Goal: Obtain resource: Obtain resource

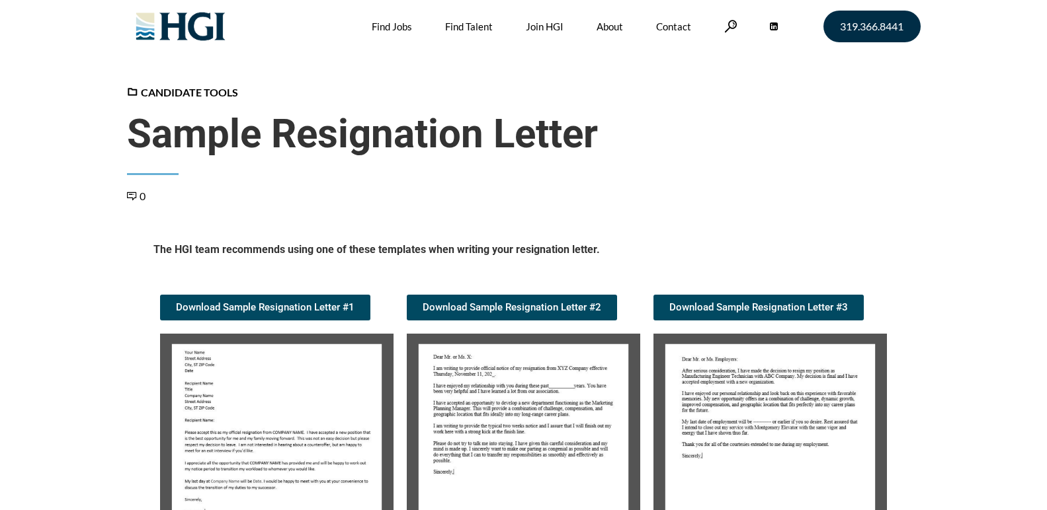
scroll to position [264, 0]
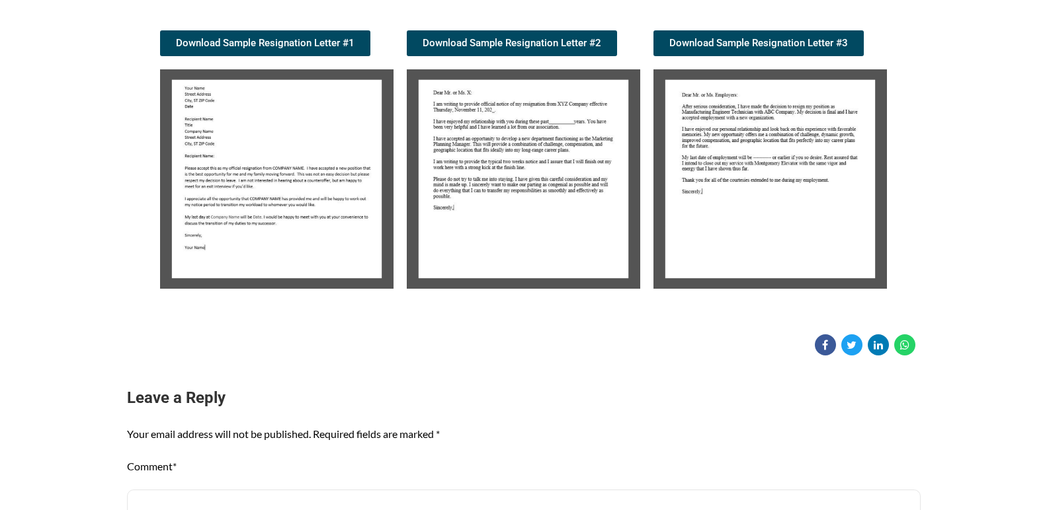
click at [288, 200] on img at bounding box center [276, 179] width 233 height 220
click at [471, 93] on img at bounding box center [523, 179] width 233 height 220
click at [486, 128] on img at bounding box center [523, 179] width 233 height 220
click at [305, 205] on img at bounding box center [276, 179] width 233 height 220
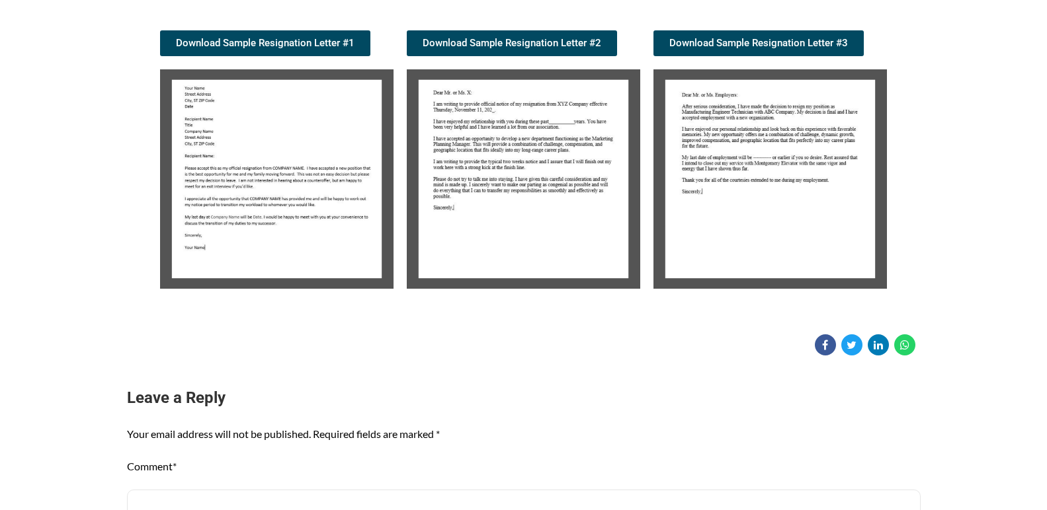
click at [305, 205] on img at bounding box center [276, 179] width 233 height 220
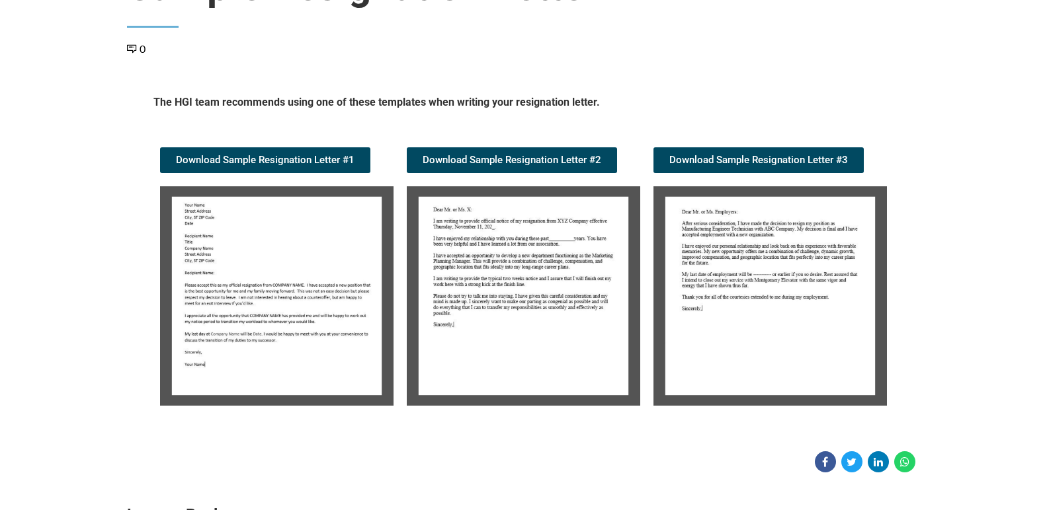
scroll to position [132, 0]
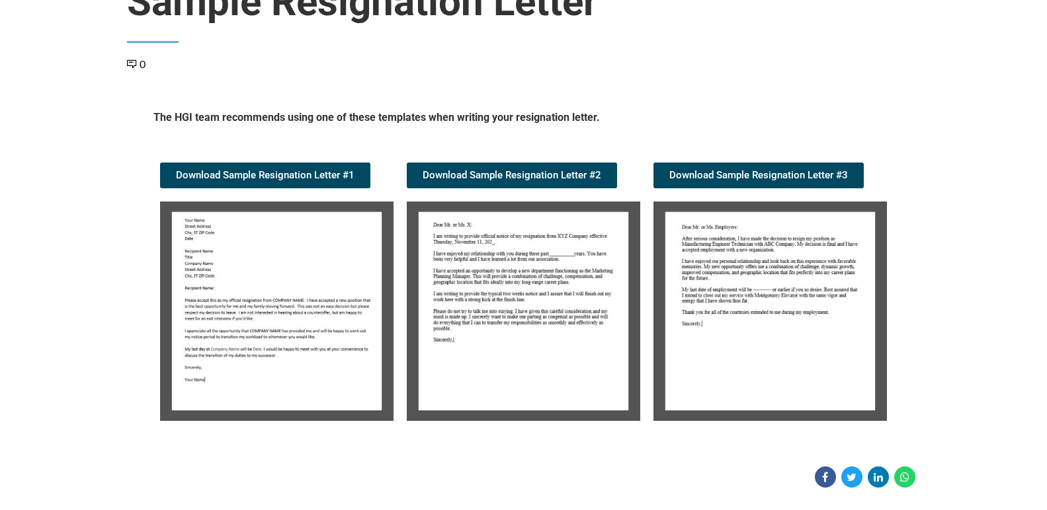
click at [568, 247] on img at bounding box center [523, 312] width 233 height 220
click at [569, 247] on img at bounding box center [523, 312] width 233 height 220
click at [544, 278] on img at bounding box center [523, 312] width 233 height 220
click at [508, 202] on img at bounding box center [523, 312] width 233 height 220
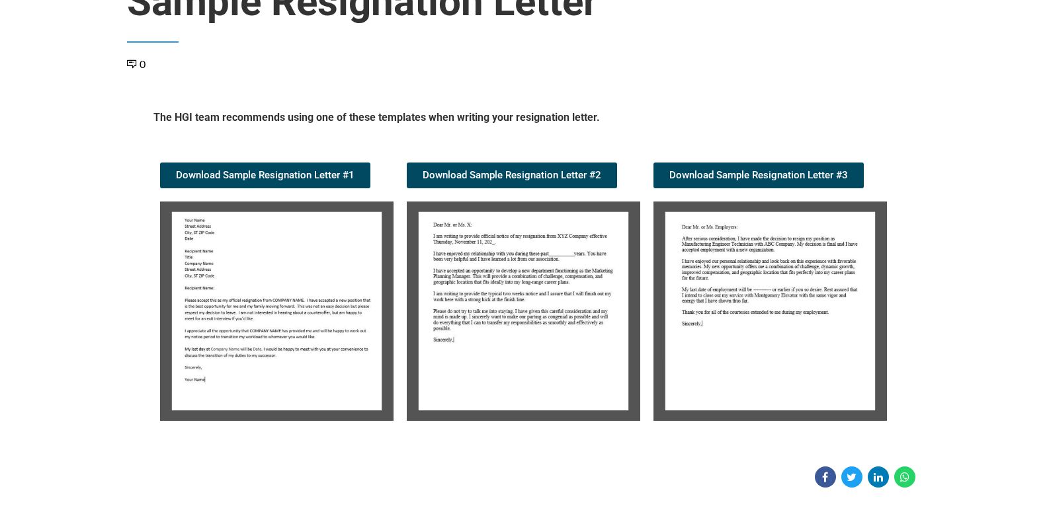
click at [508, 202] on img at bounding box center [523, 312] width 233 height 220
click at [504, 239] on img at bounding box center [523, 312] width 233 height 220
click at [499, 241] on img at bounding box center [523, 312] width 233 height 220
